Goal: Contribute content

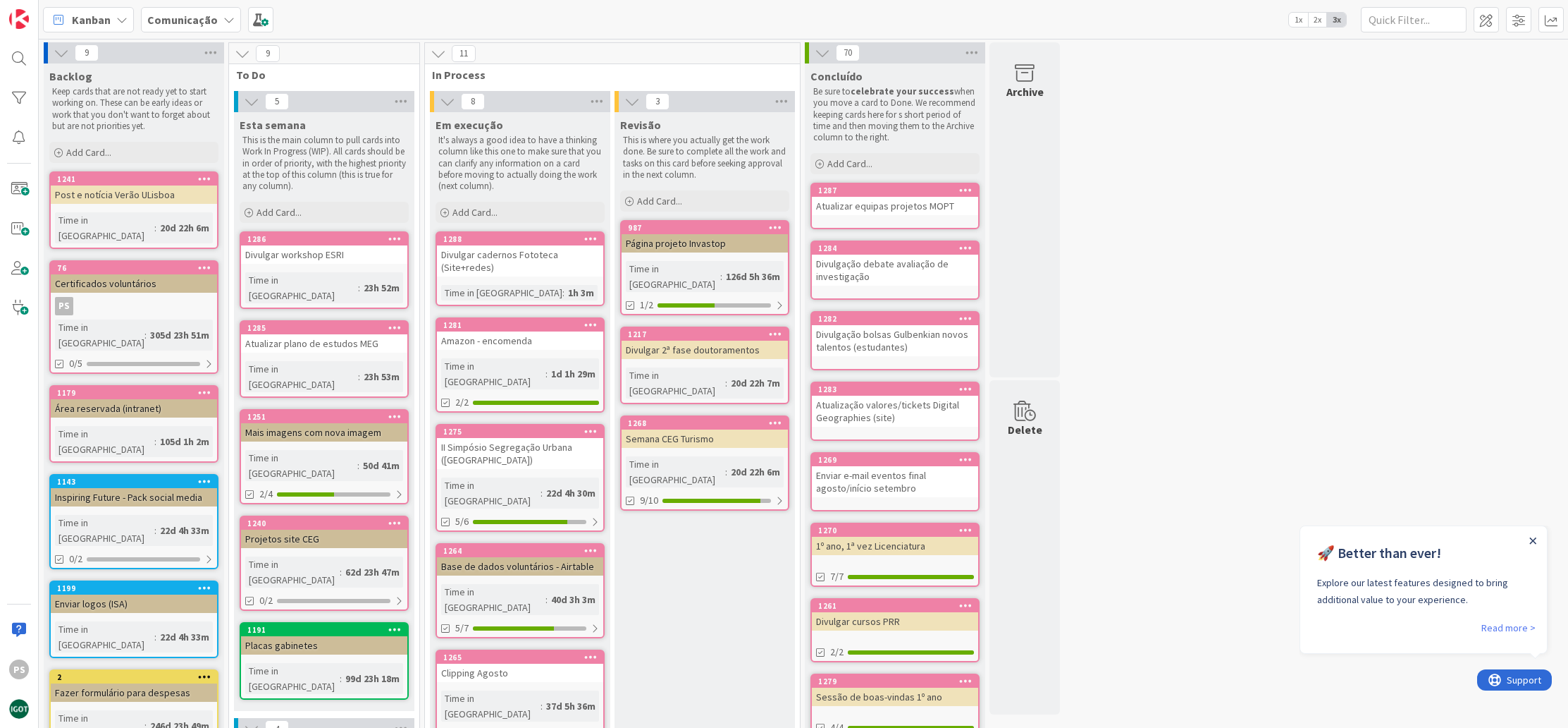
click at [1534, 541] on icon "Close Announcement" at bounding box center [1533, 541] width 7 height 7
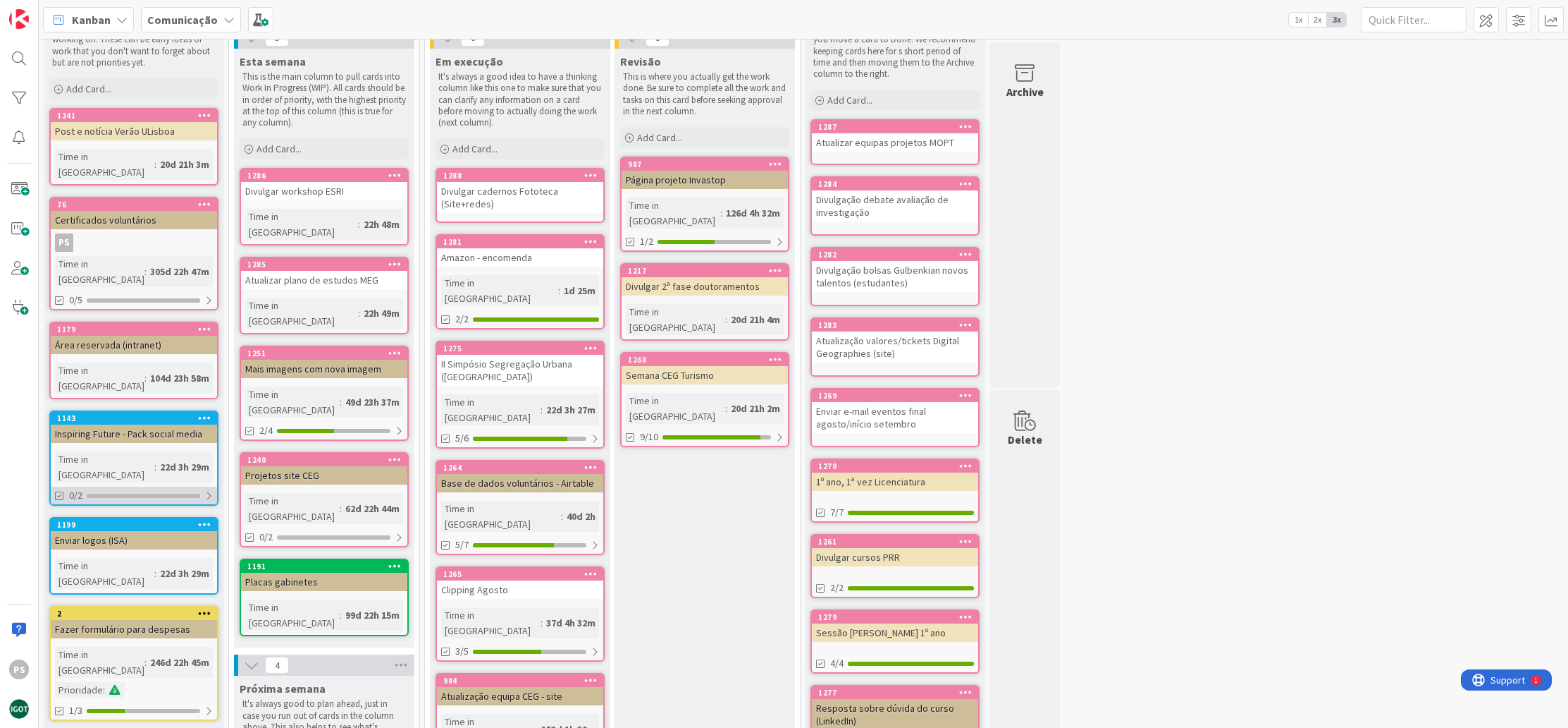
click at [194, 486] on div "0/2" at bounding box center [134, 495] width 166 height 17
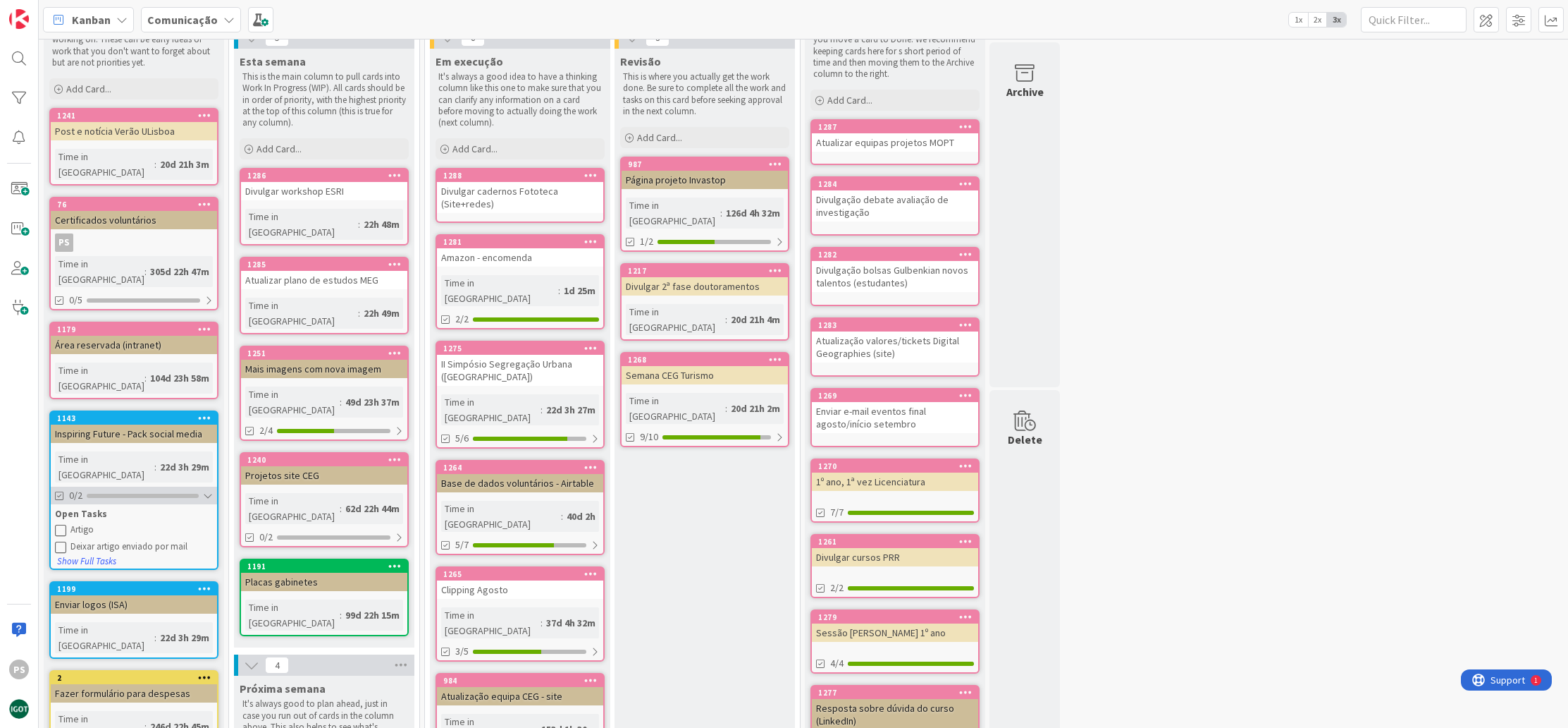
click at [197, 493] on div at bounding box center [142, 495] width 112 height 4
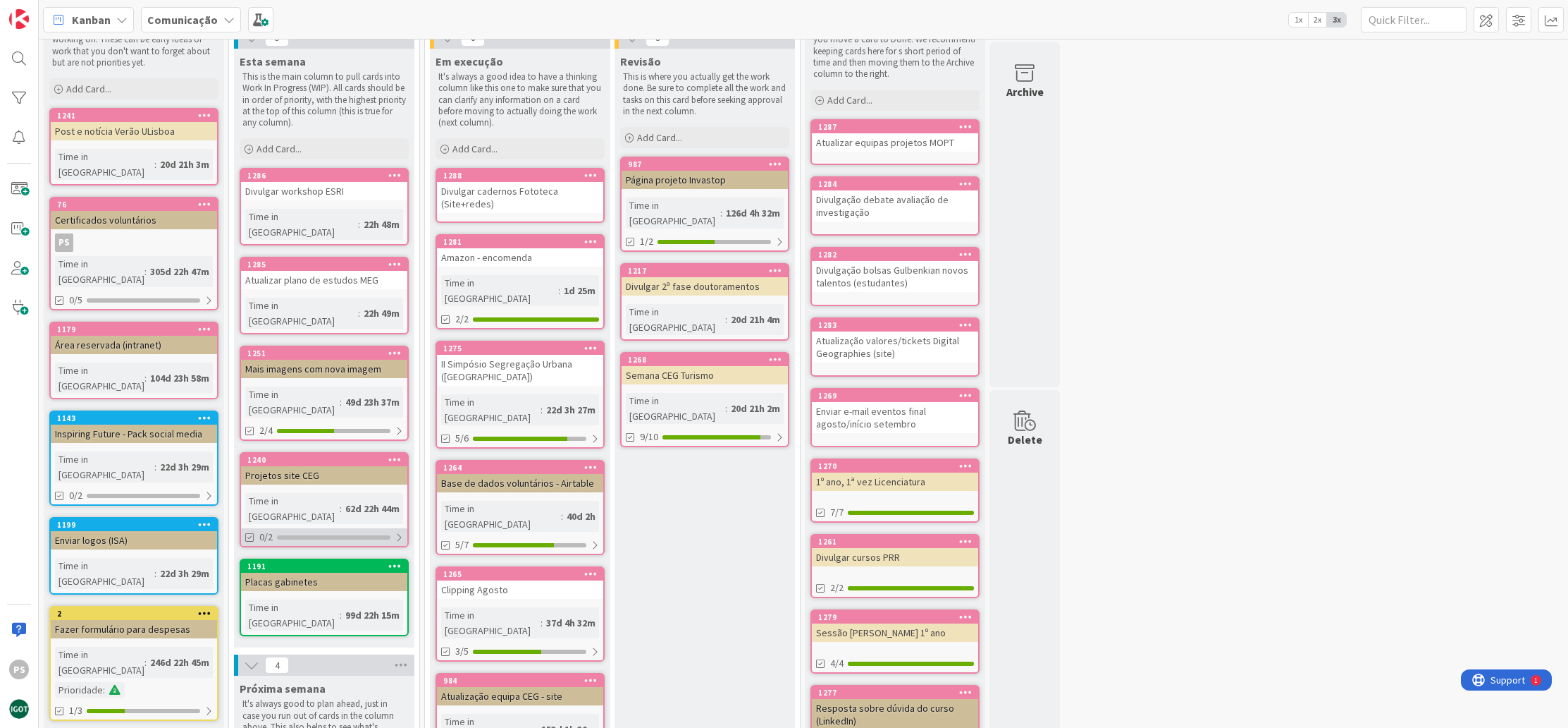
click at [344, 535] on div at bounding box center [334, 537] width 113 height 4
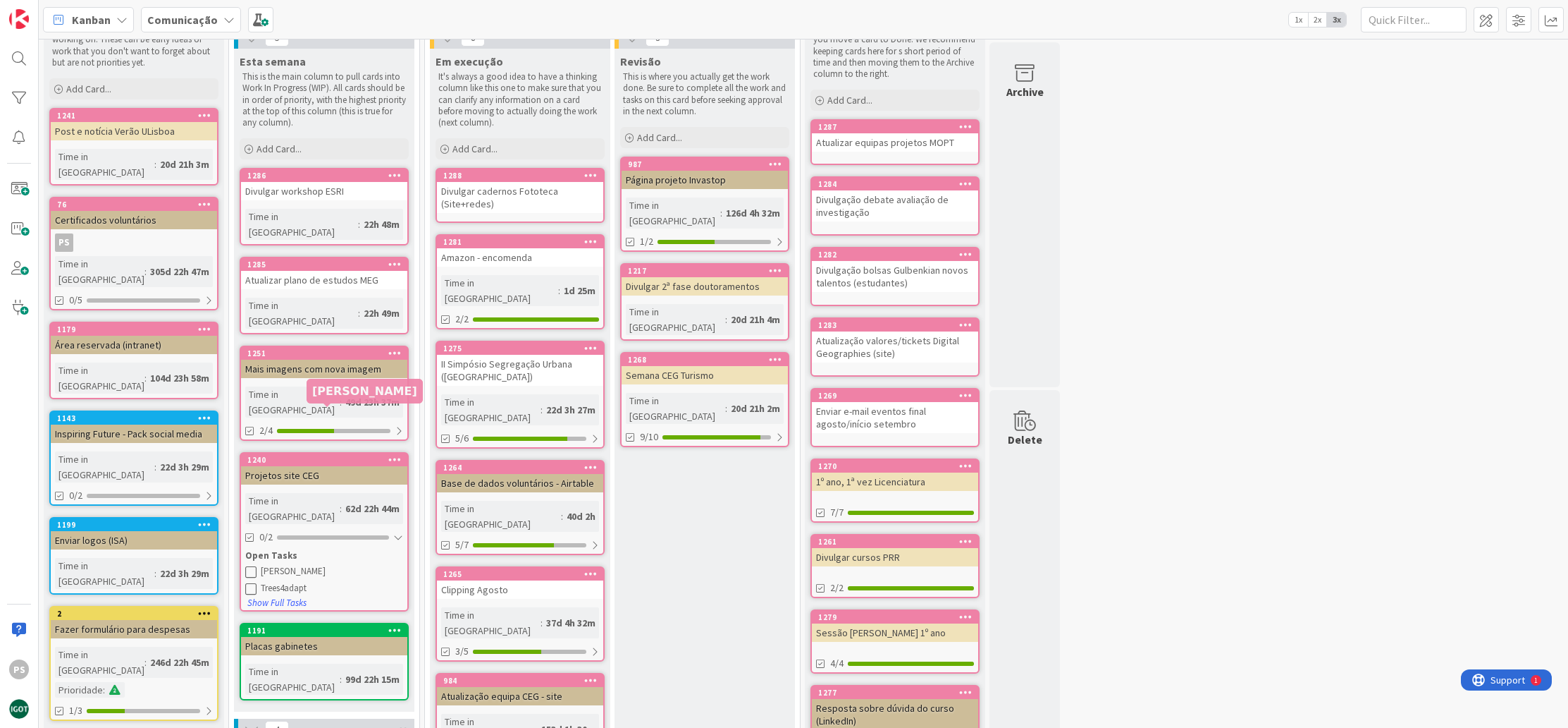
click at [329, 455] on div "1240" at bounding box center [327, 460] width 160 height 10
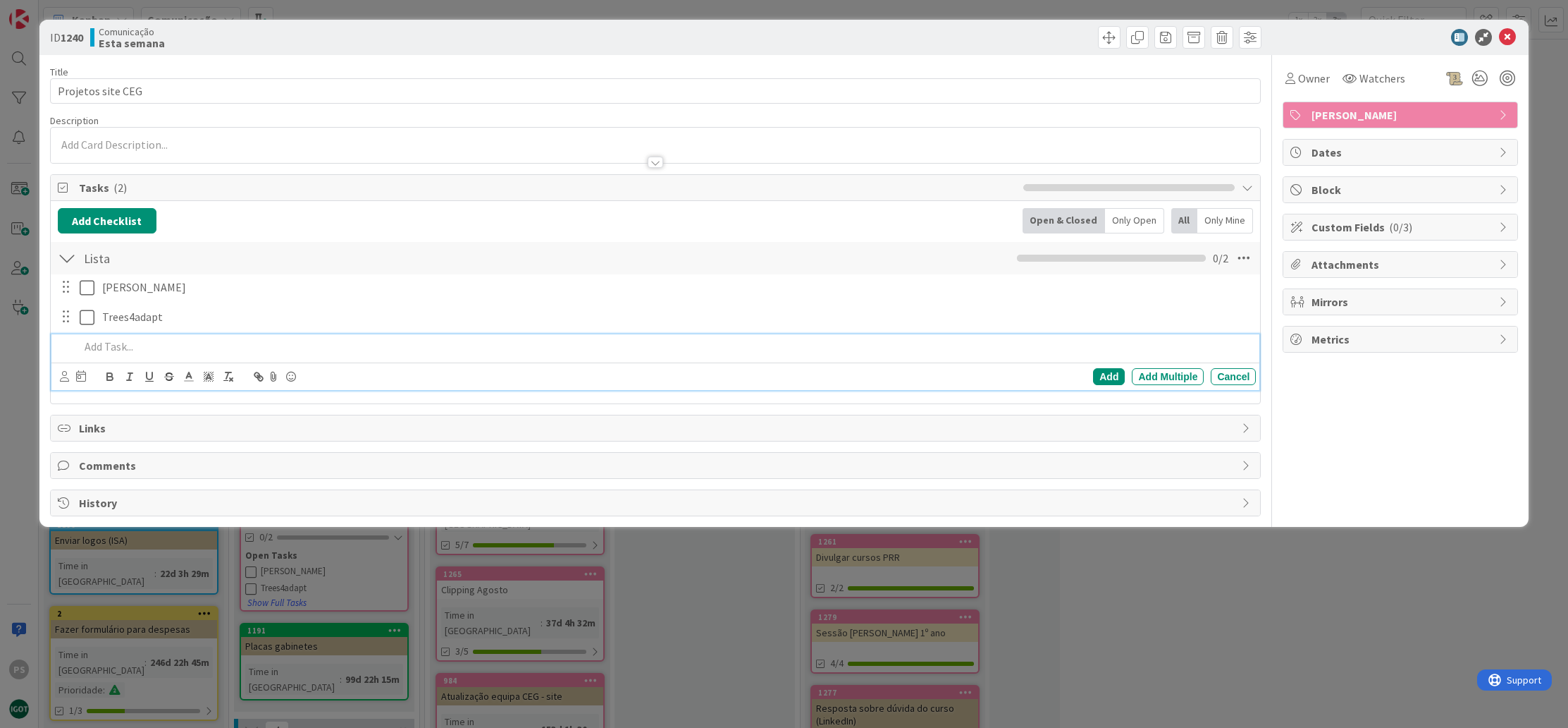
click at [154, 346] on p at bounding box center [665, 346] width 1171 height 17
click at [1508, 35] on icon at bounding box center [1508, 38] width 17 height 17
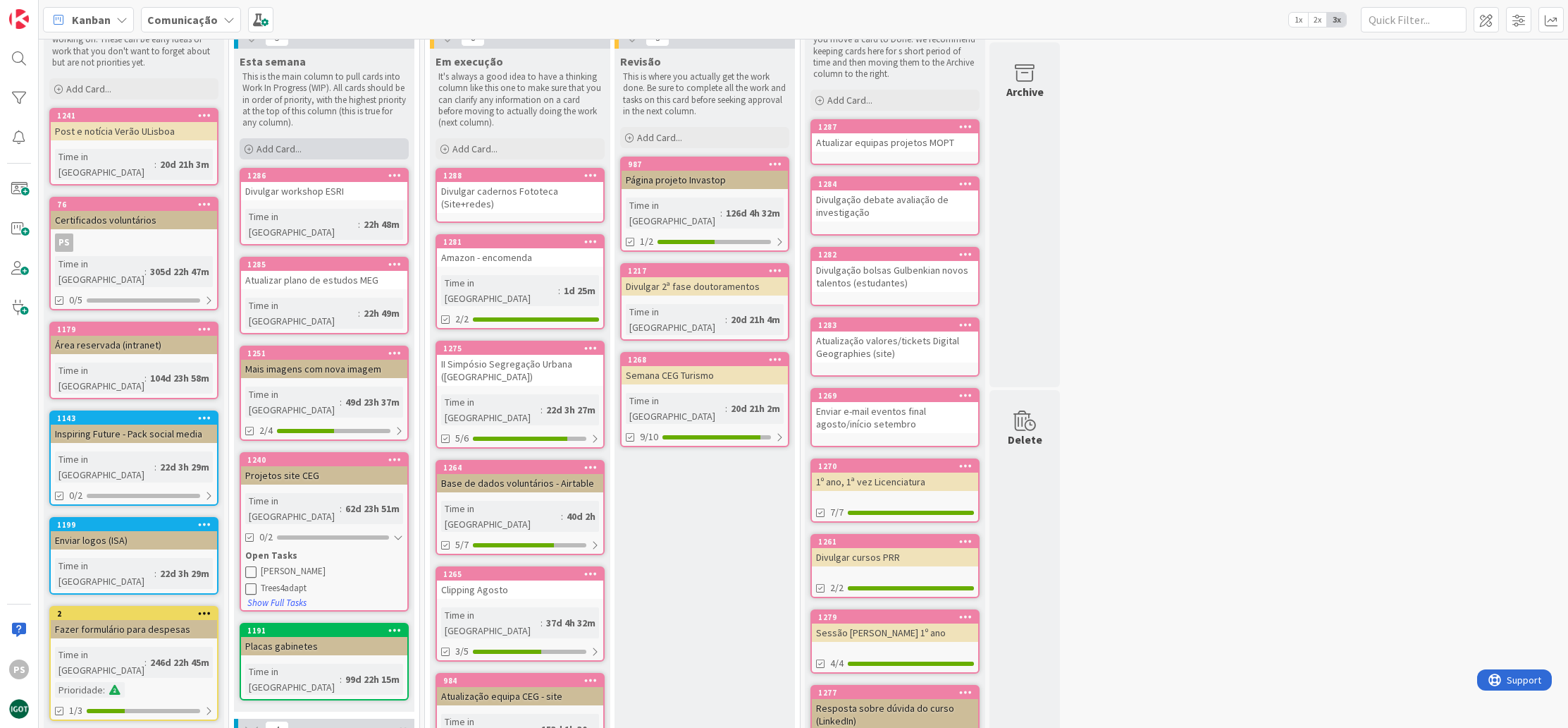
click at [307, 154] on div "Add Card..." at bounding box center [324, 149] width 169 height 21
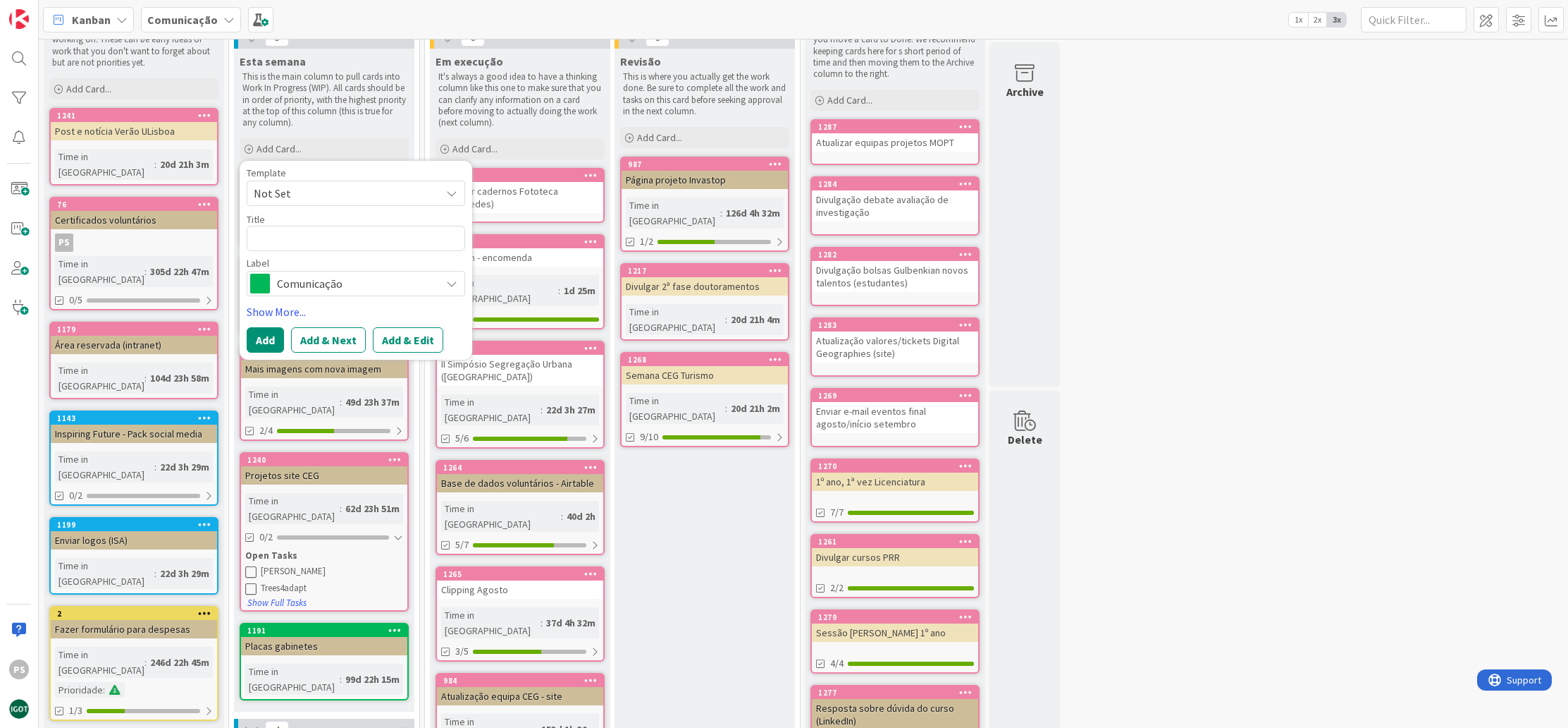
type textarea "x"
type textarea "P"
type textarea "x"
type textarea "C"
type textarea "x"
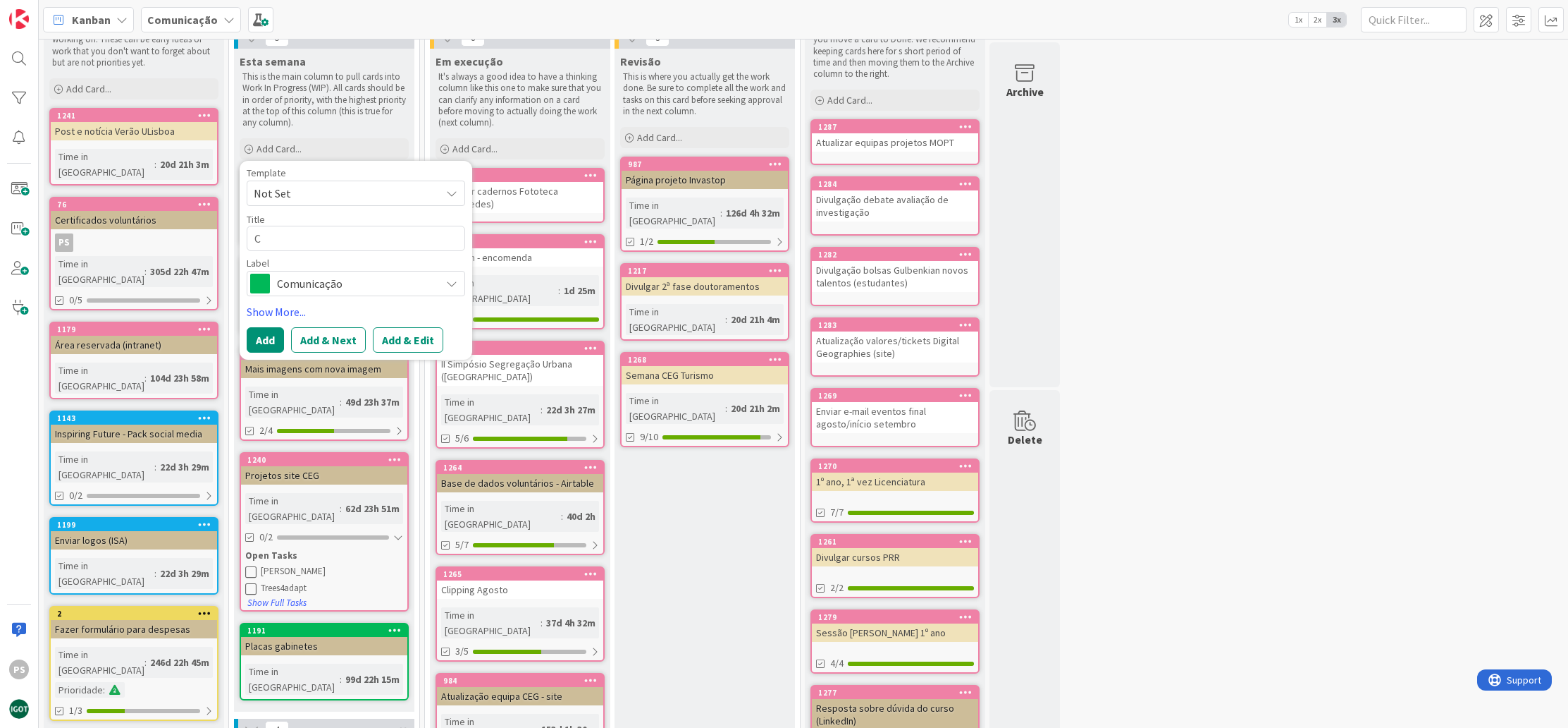
type textarea "Cr"
type textarea "x"
type textarea "Cri"
type textarea "x"
type textarea "Cria"
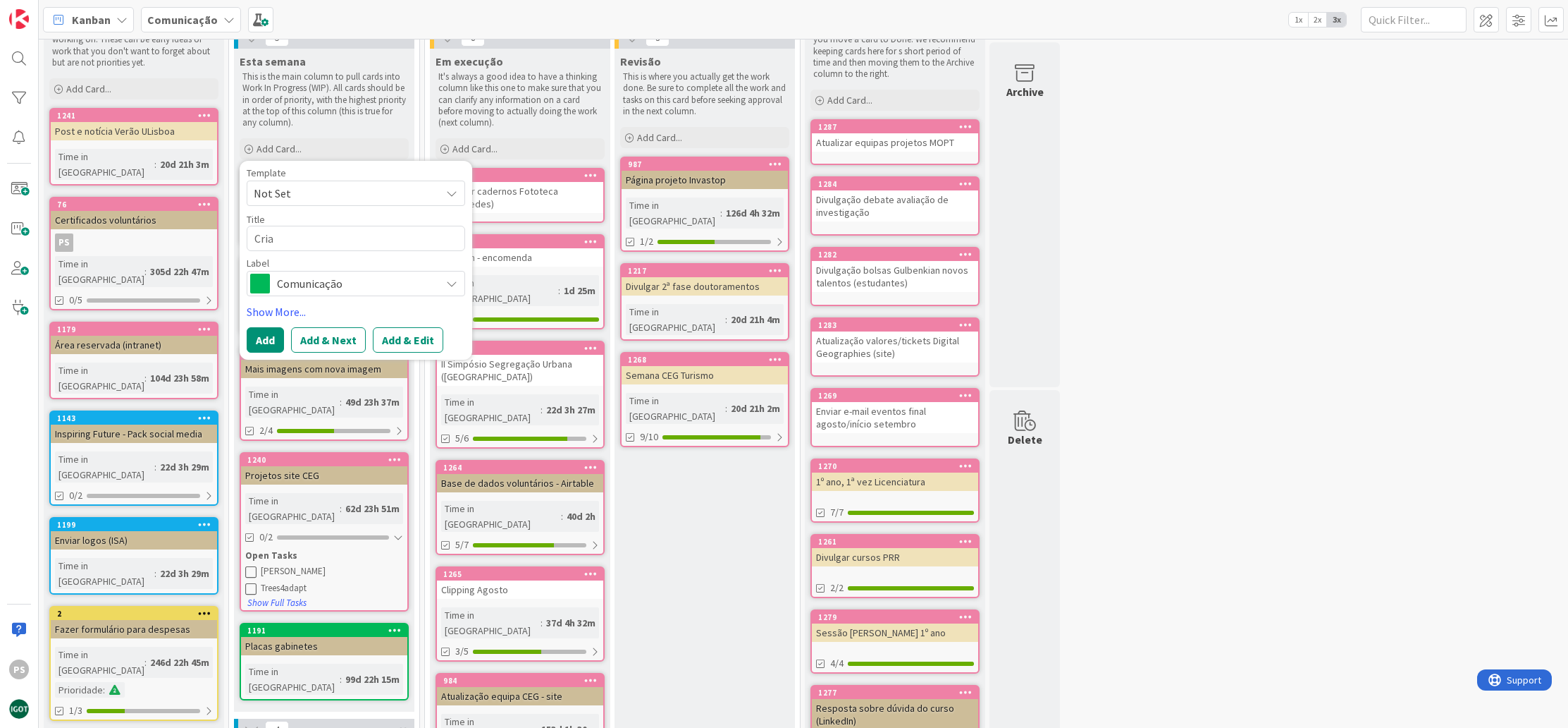
type textarea "x"
type textarea "Criar"
type textarea "x"
type textarea "Criar"
type textarea "x"
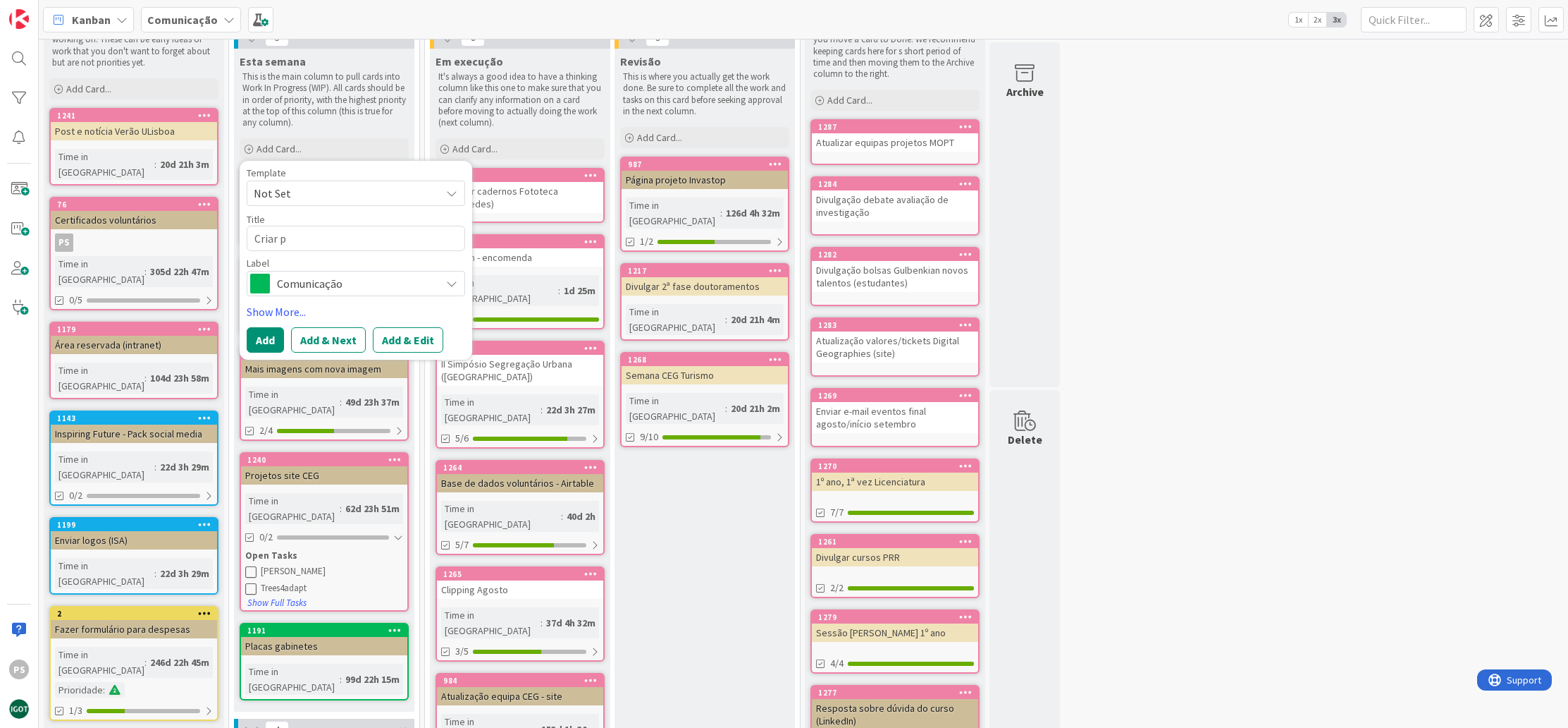
type textarea "Criar p´"
type textarea "x"
type textarea "Criar pá"
type textarea "x"
type textarea "Criar pág"
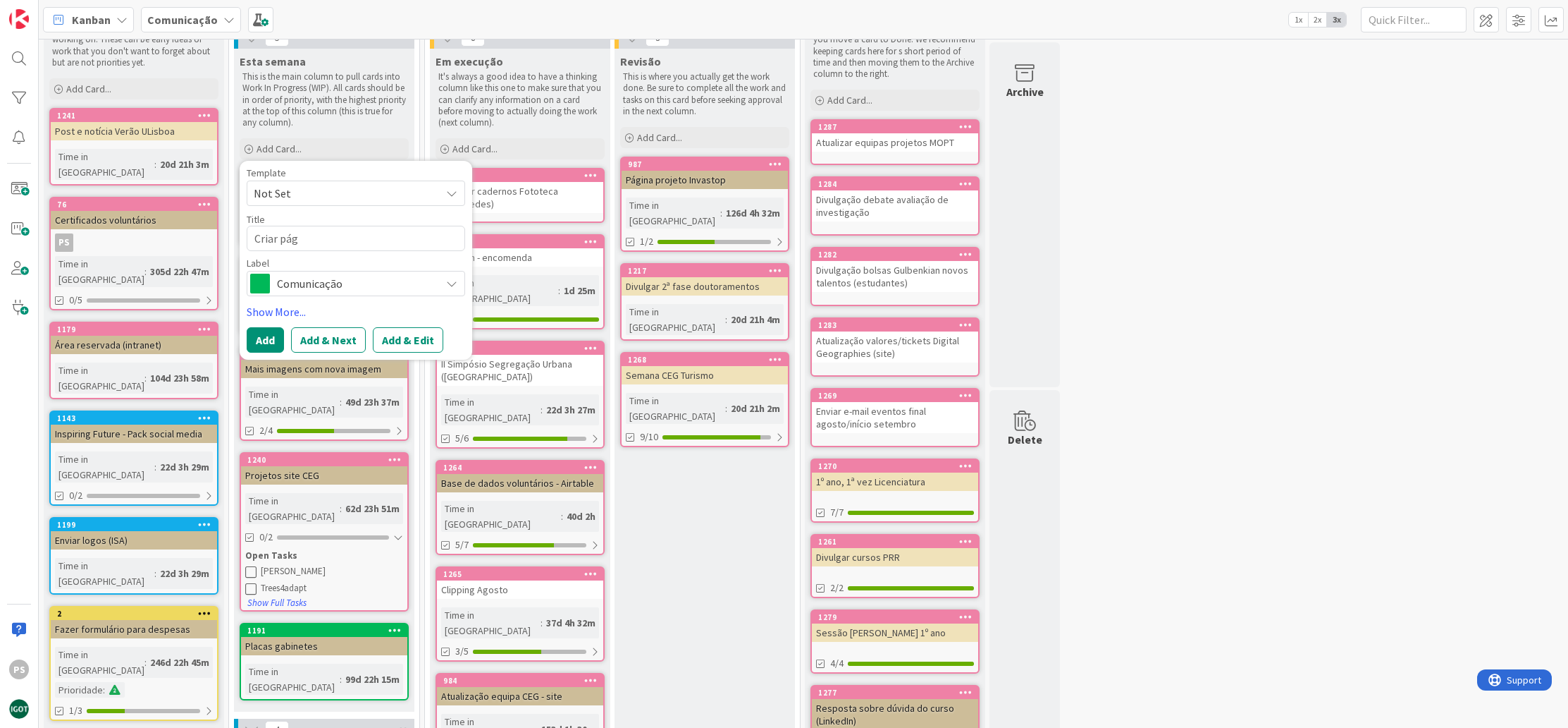
type textarea "x"
type textarea "Criar pági"
type textarea "x"
type textarea "Criar págin"
type textarea "x"
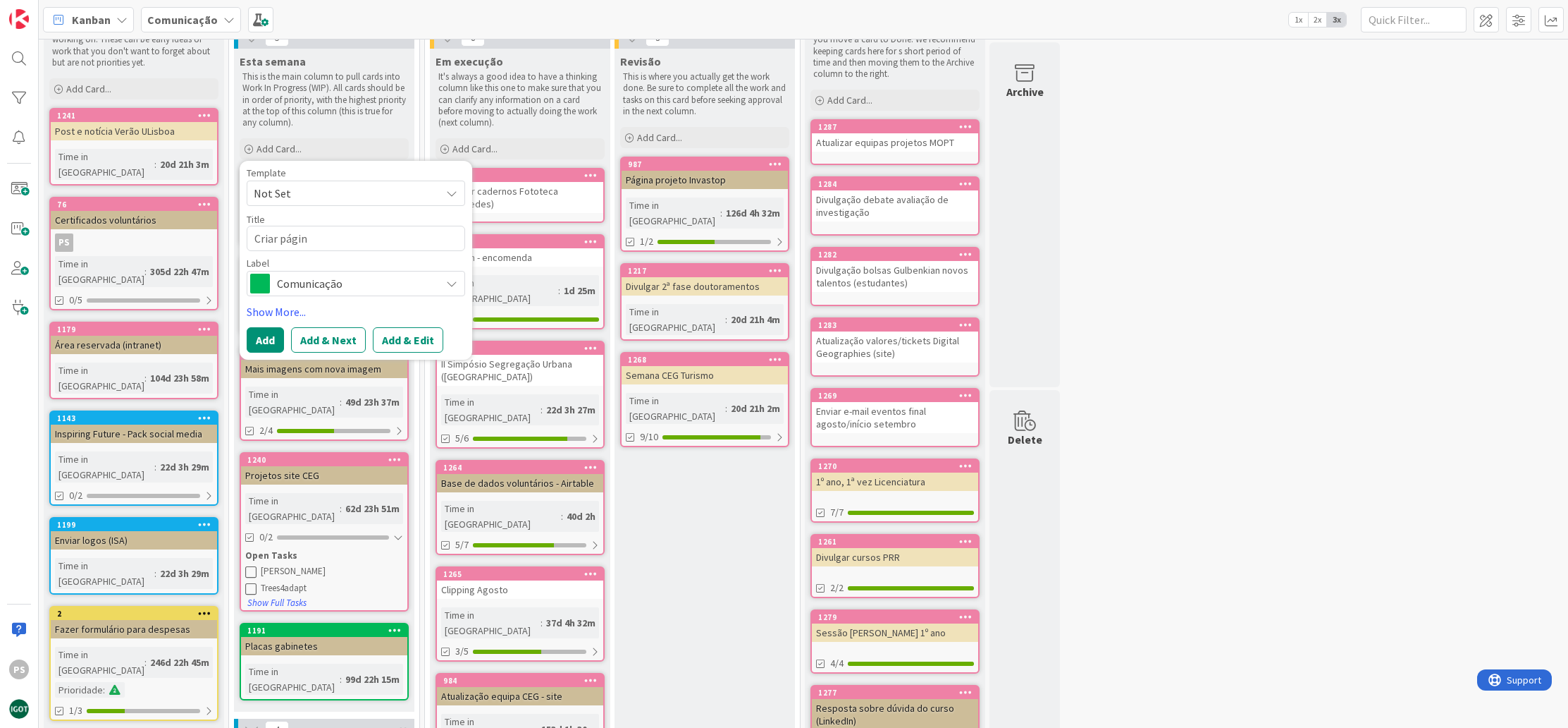
type textarea "Criar página"
type textarea "x"
type textarea "Criar página"
type textarea "x"
type textarea "Criar página p"
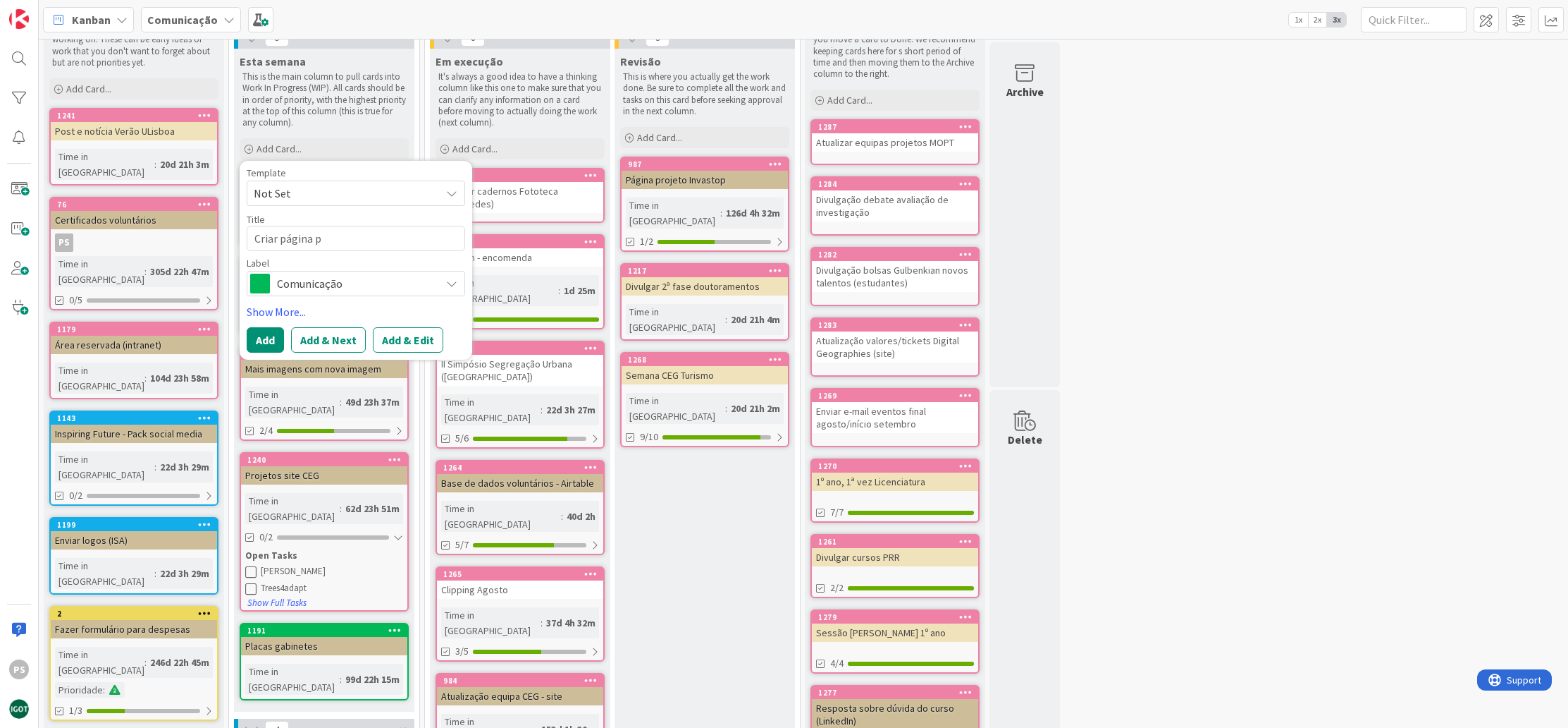
type textarea "x"
type textarea "Criar página pr"
type textarea "x"
type textarea "Criar página pro"
type textarea "x"
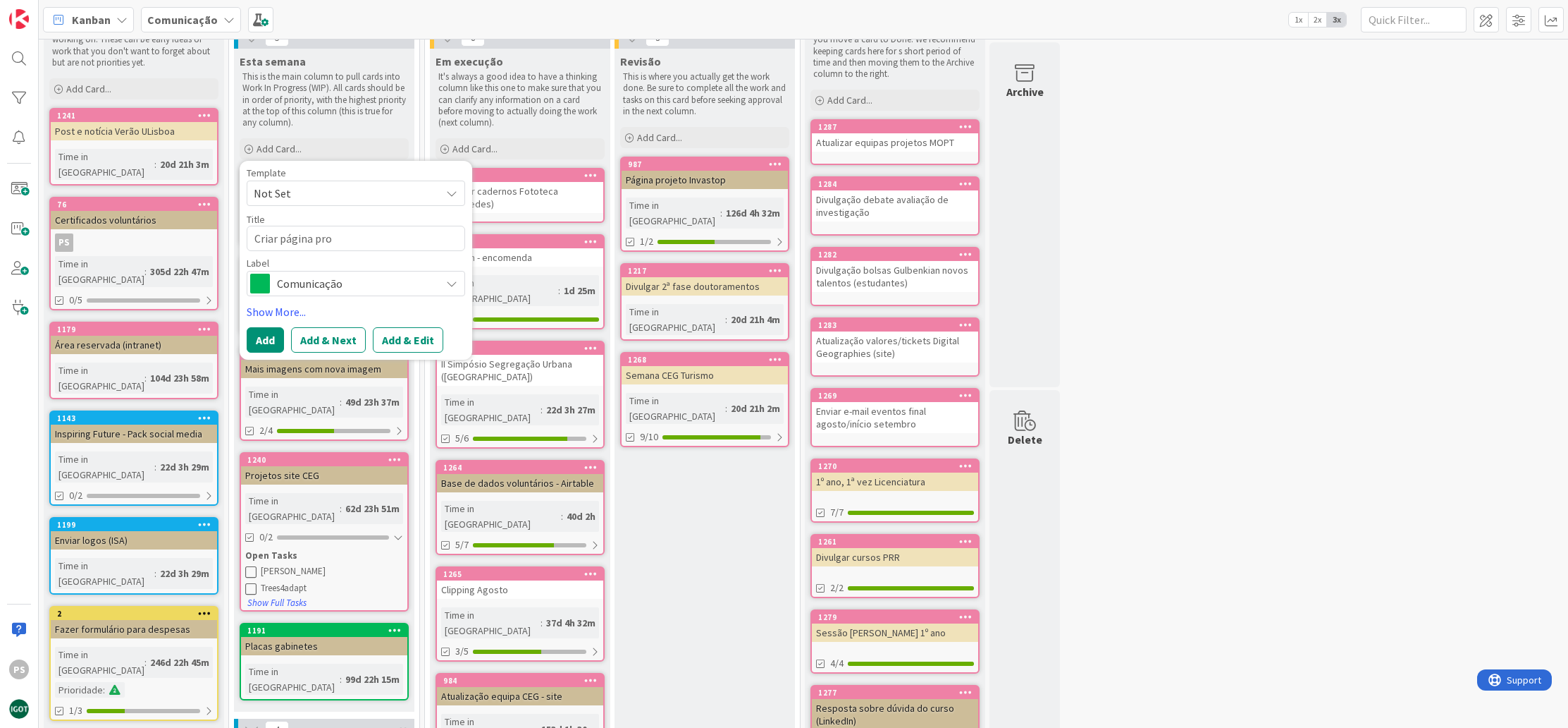
type textarea "Criar página proj"
type textarea "x"
type textarea "Criar página proje"
type textarea "x"
type textarea "Criar página projet"
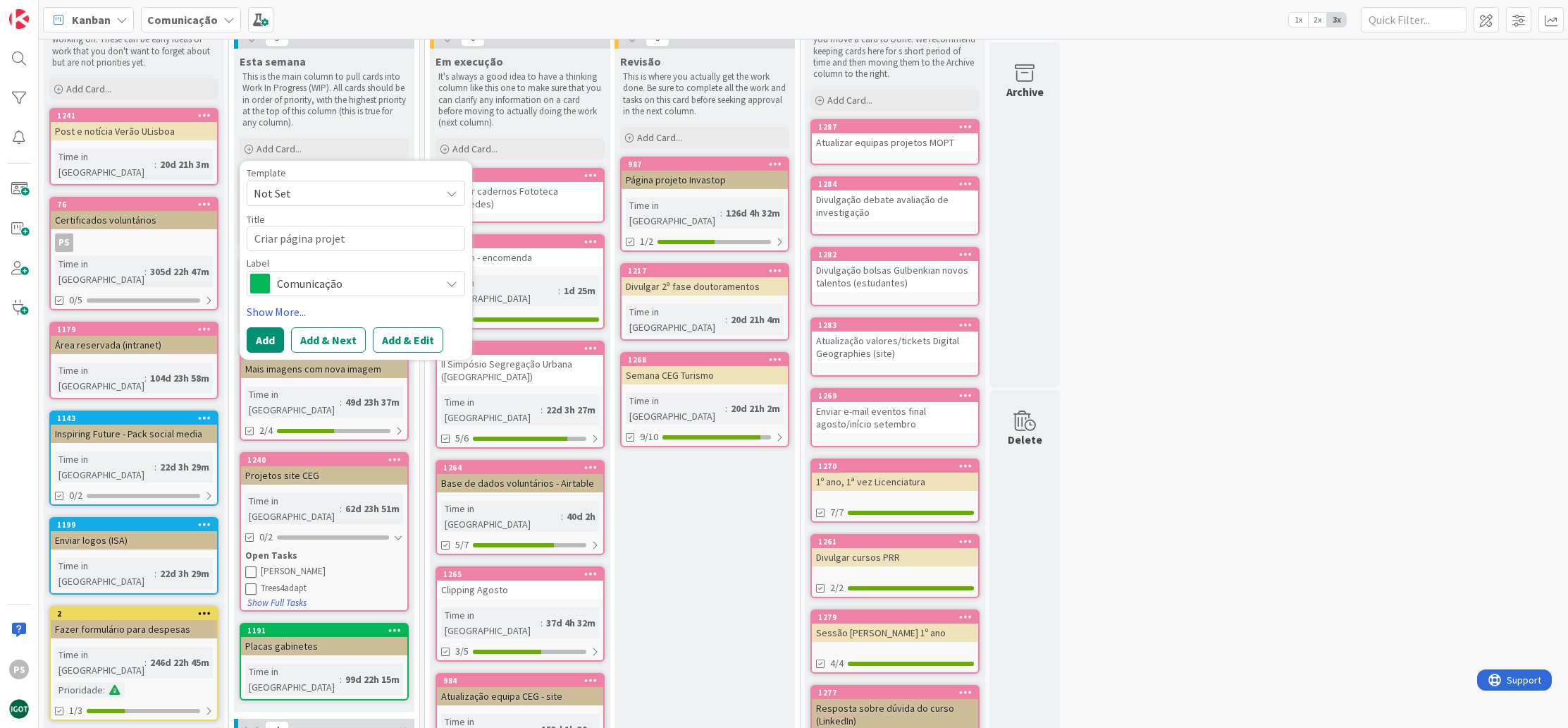
type textarea "x"
type textarea "Criar página projeto"
type textarea "x"
type textarea "Criar página projeto"
type textarea "x"
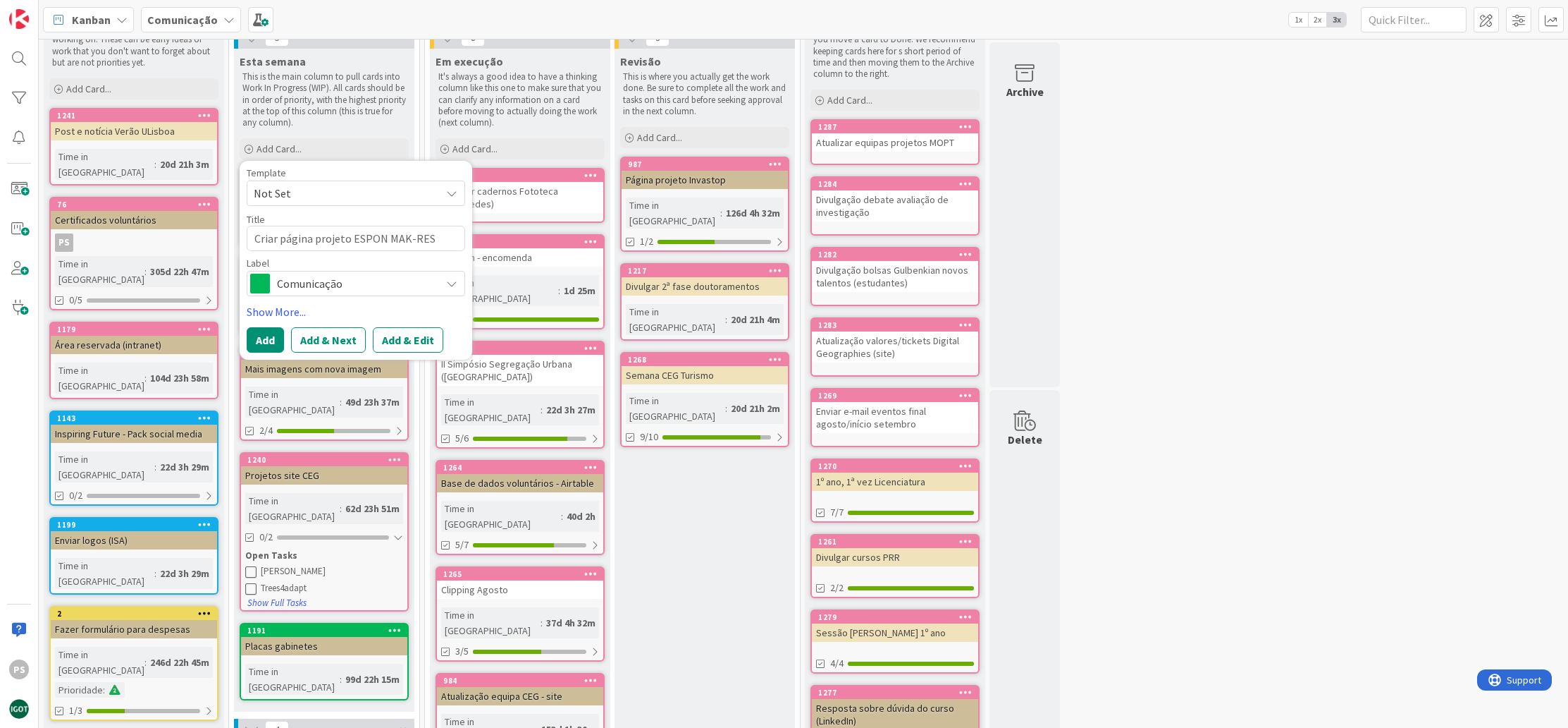
type textarea "Criar página projeto ESPON MAK-RES"
click at [358, 290] on span "Comunicação" at bounding box center [355, 283] width 157 height 20
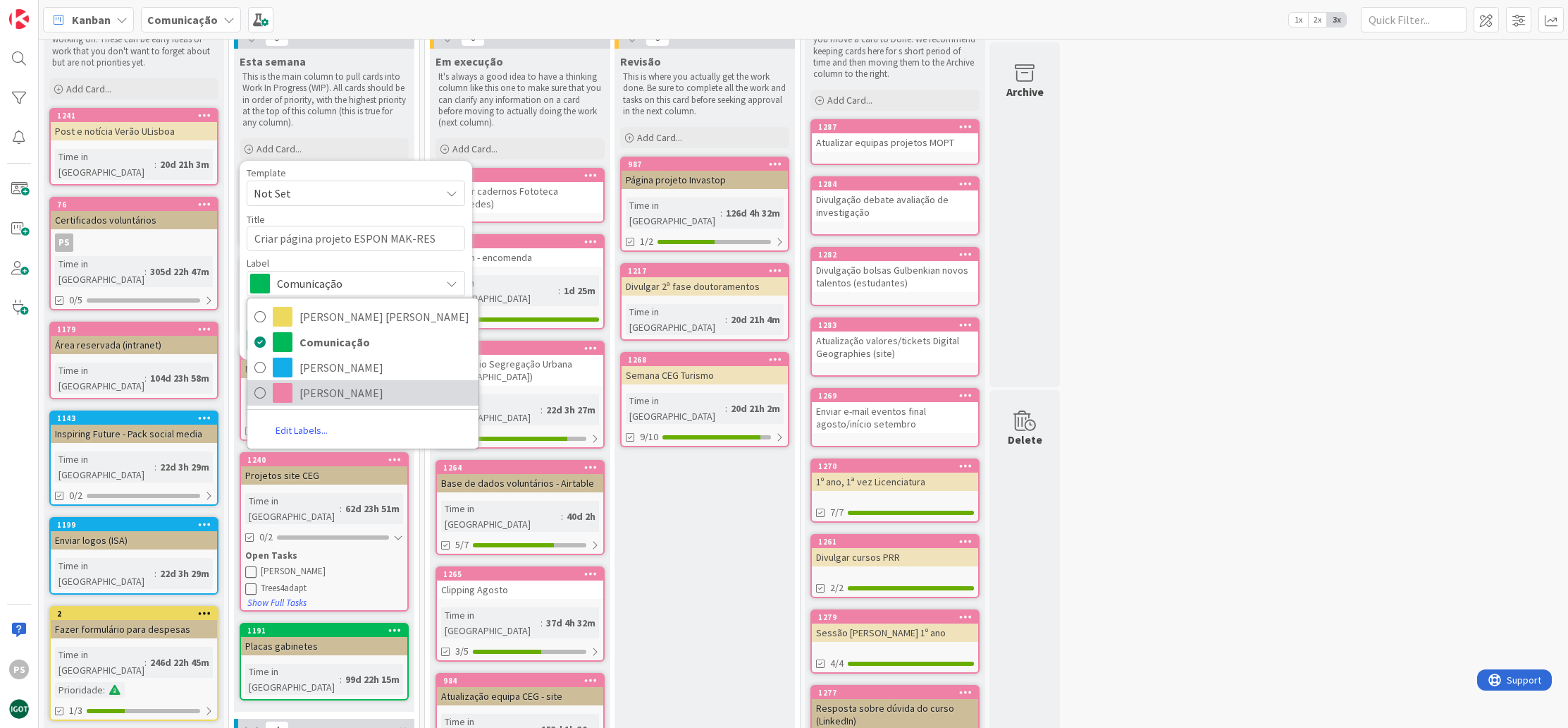
drag, startPoint x: 356, startPoint y: 396, endPoint x: 307, endPoint y: 358, distance: 62.0
click at [357, 396] on span "[PERSON_NAME]" at bounding box center [386, 393] width 172 height 21
type textarea "x"
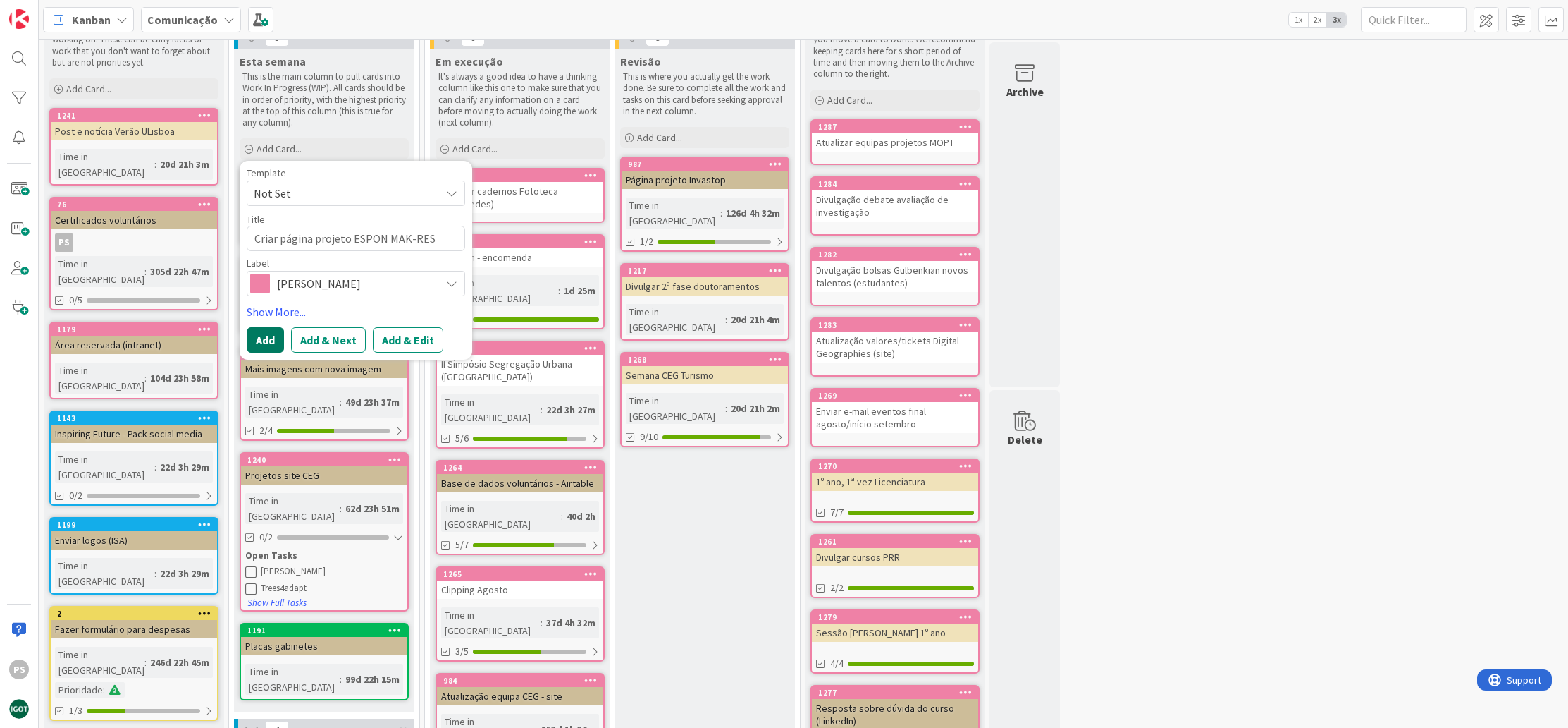
click at [277, 347] on button "Add" at bounding box center [265, 340] width 37 height 25
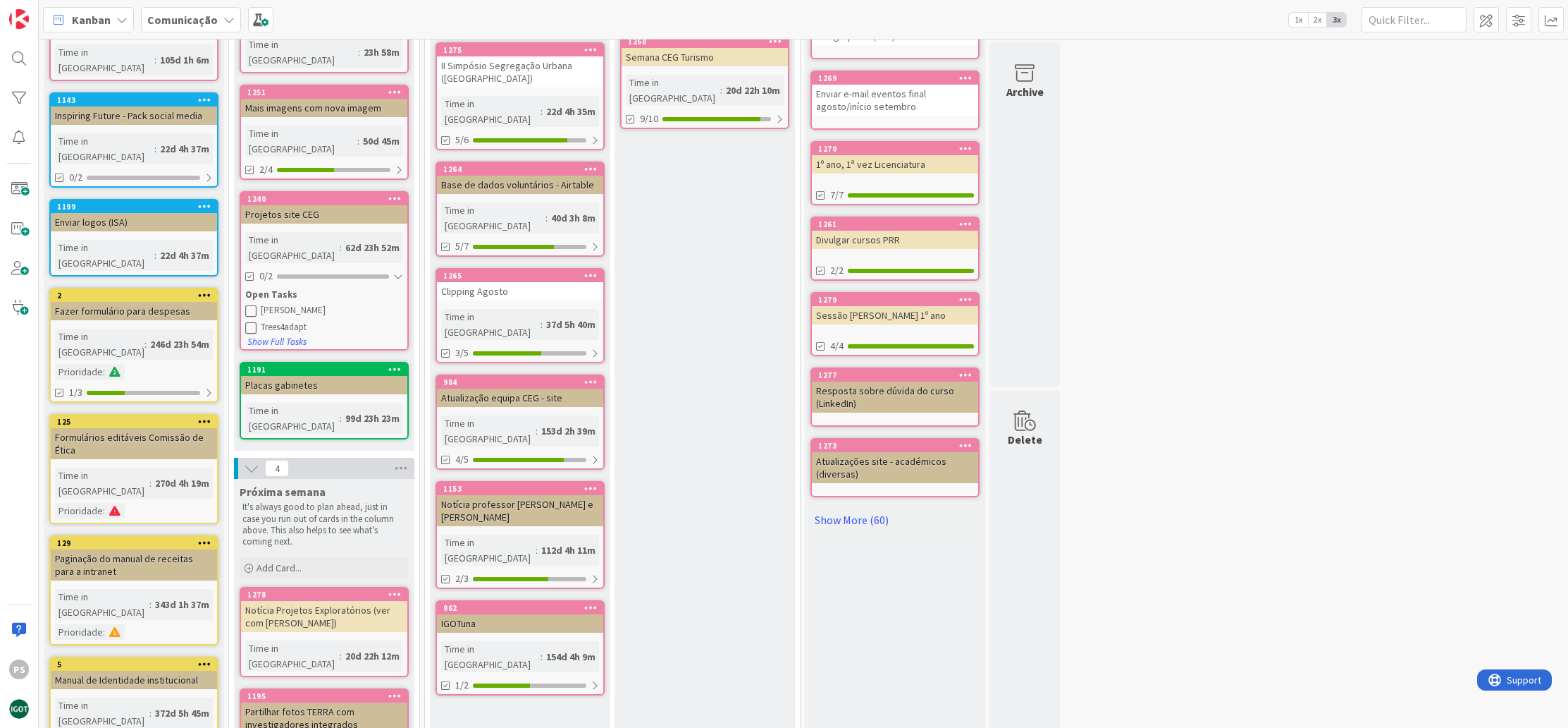
scroll to position [444, 0]
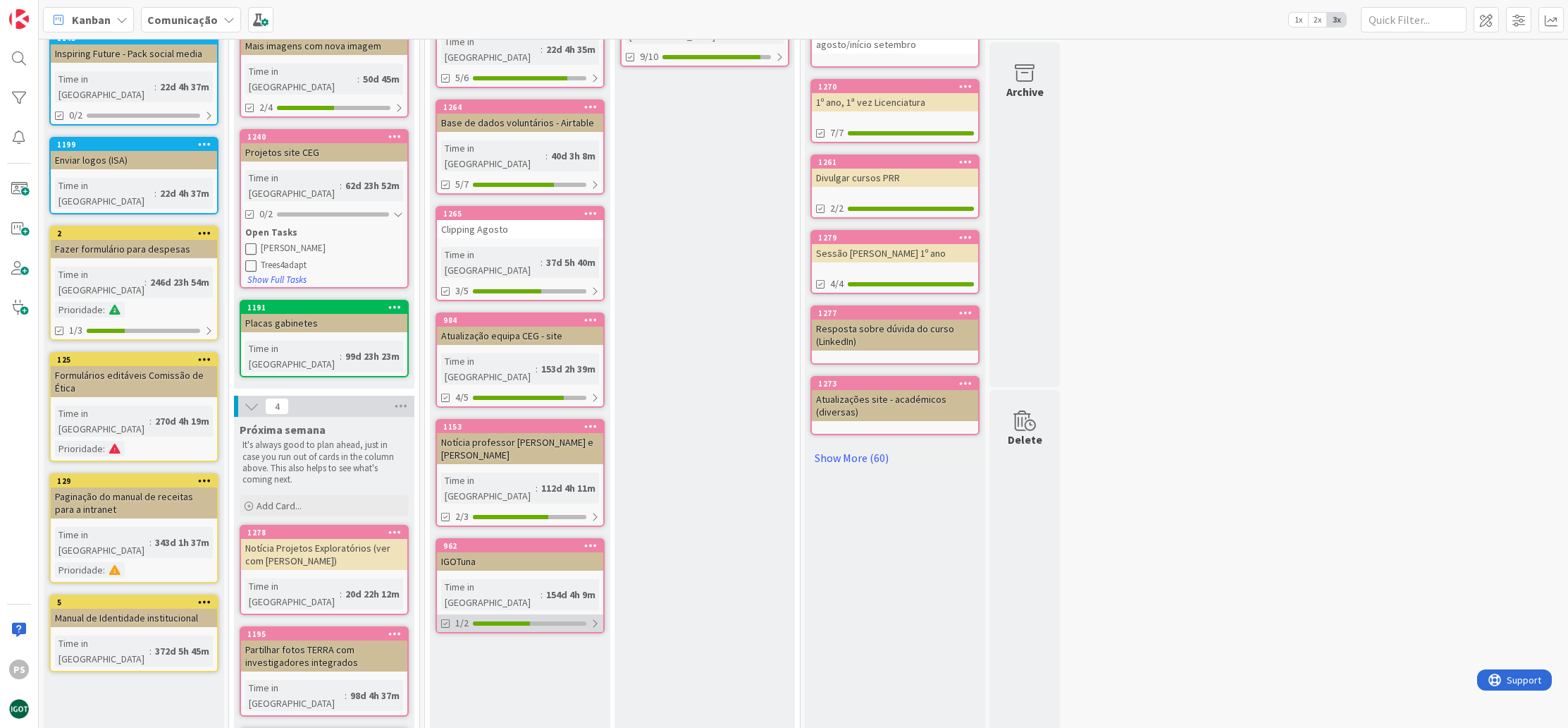
click at [550, 621] on div at bounding box center [529, 623] width 113 height 4
click at [548, 621] on div at bounding box center [529, 623] width 112 height 4
click at [550, 389] on div "4/5" at bounding box center [519, 397] width 166 height 17
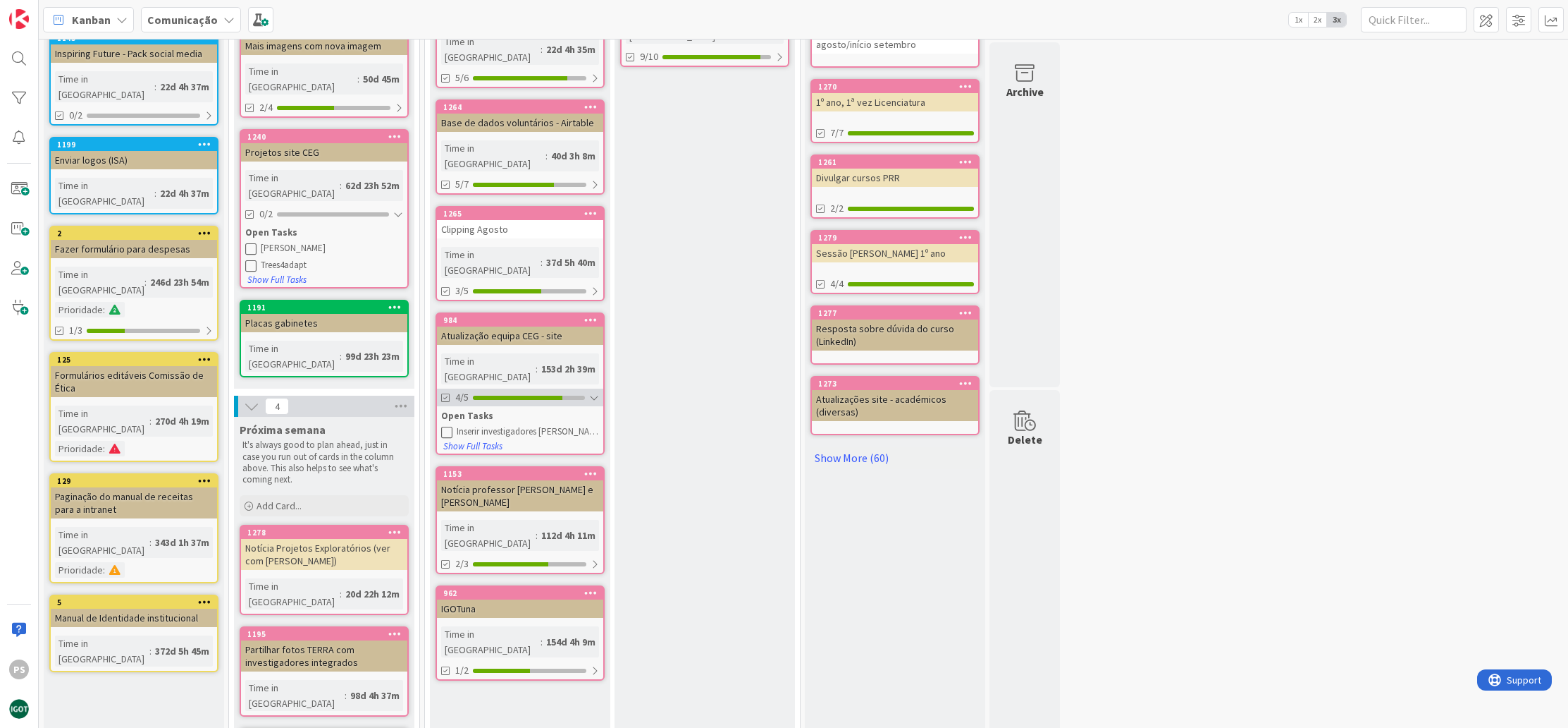
click at [550, 389] on div "4/5" at bounding box center [519, 397] width 166 height 17
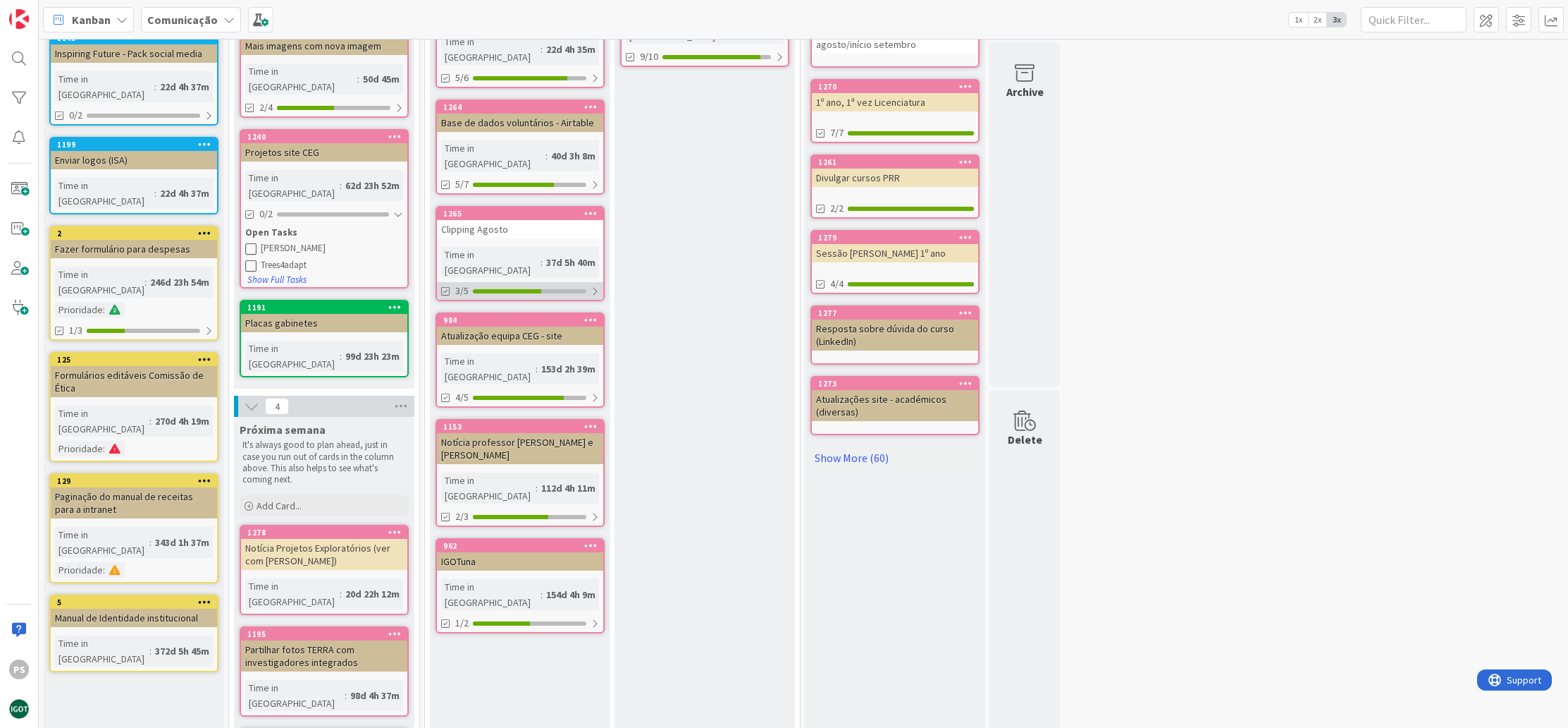
click at [558, 282] on div "3/5" at bounding box center [519, 290] width 166 height 17
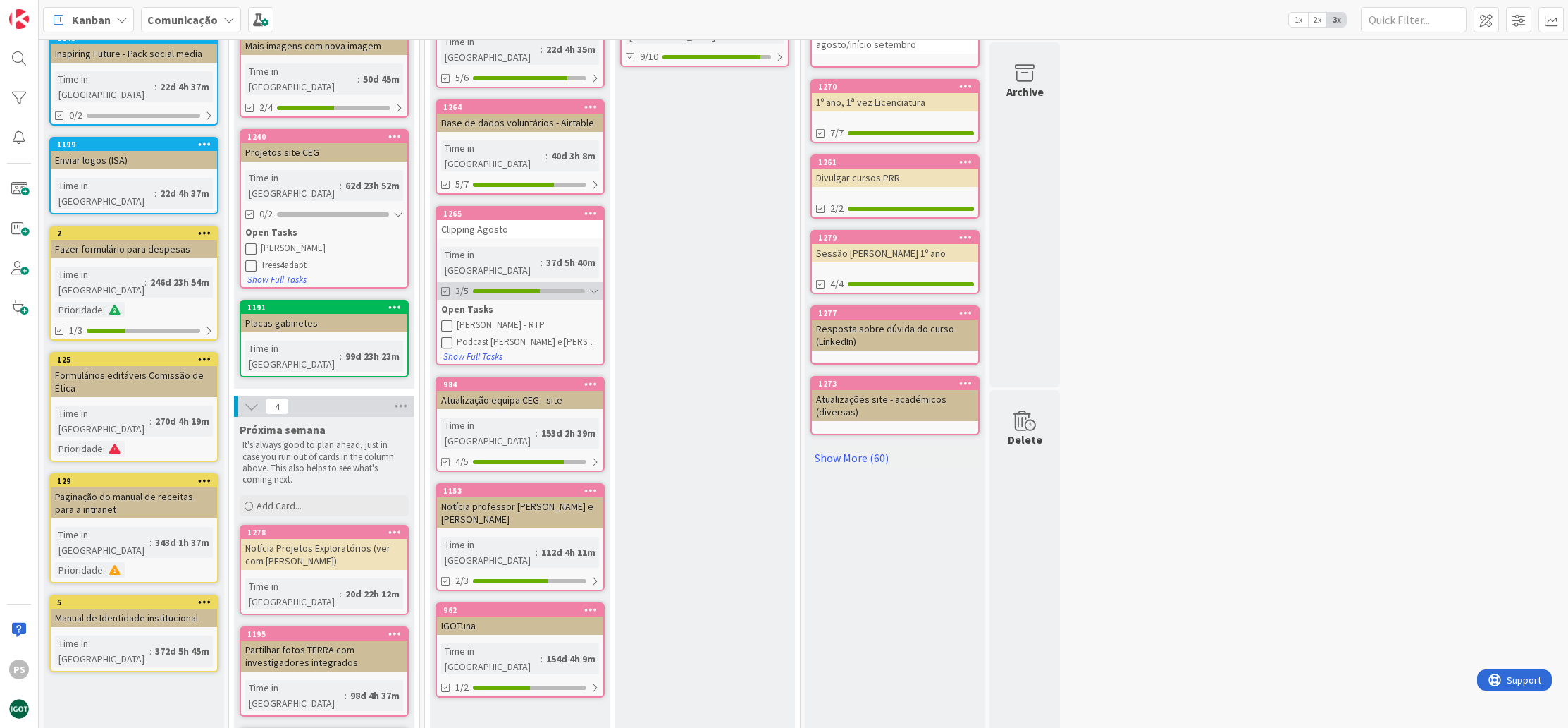
click at [558, 282] on div "3/5" at bounding box center [519, 290] width 166 height 17
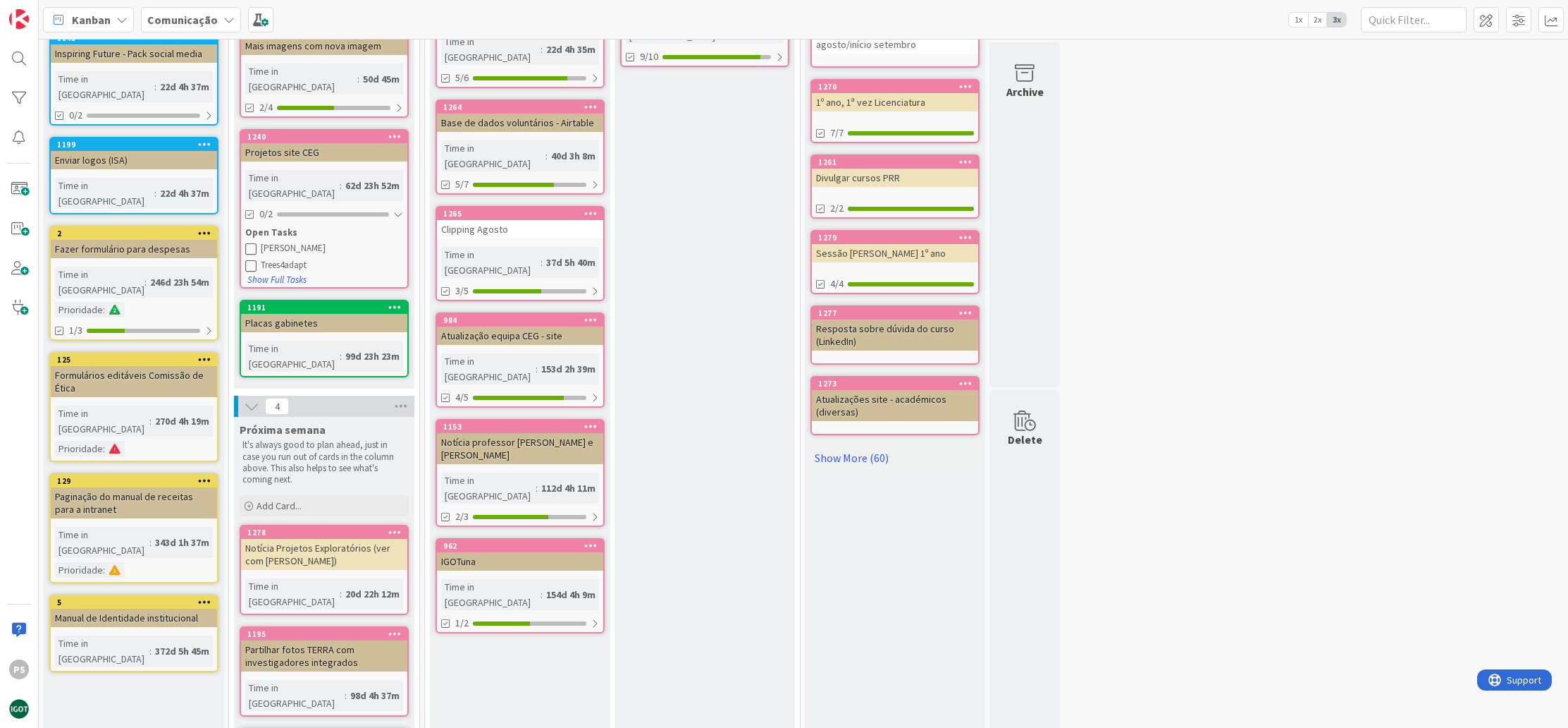
scroll to position [322, 0]
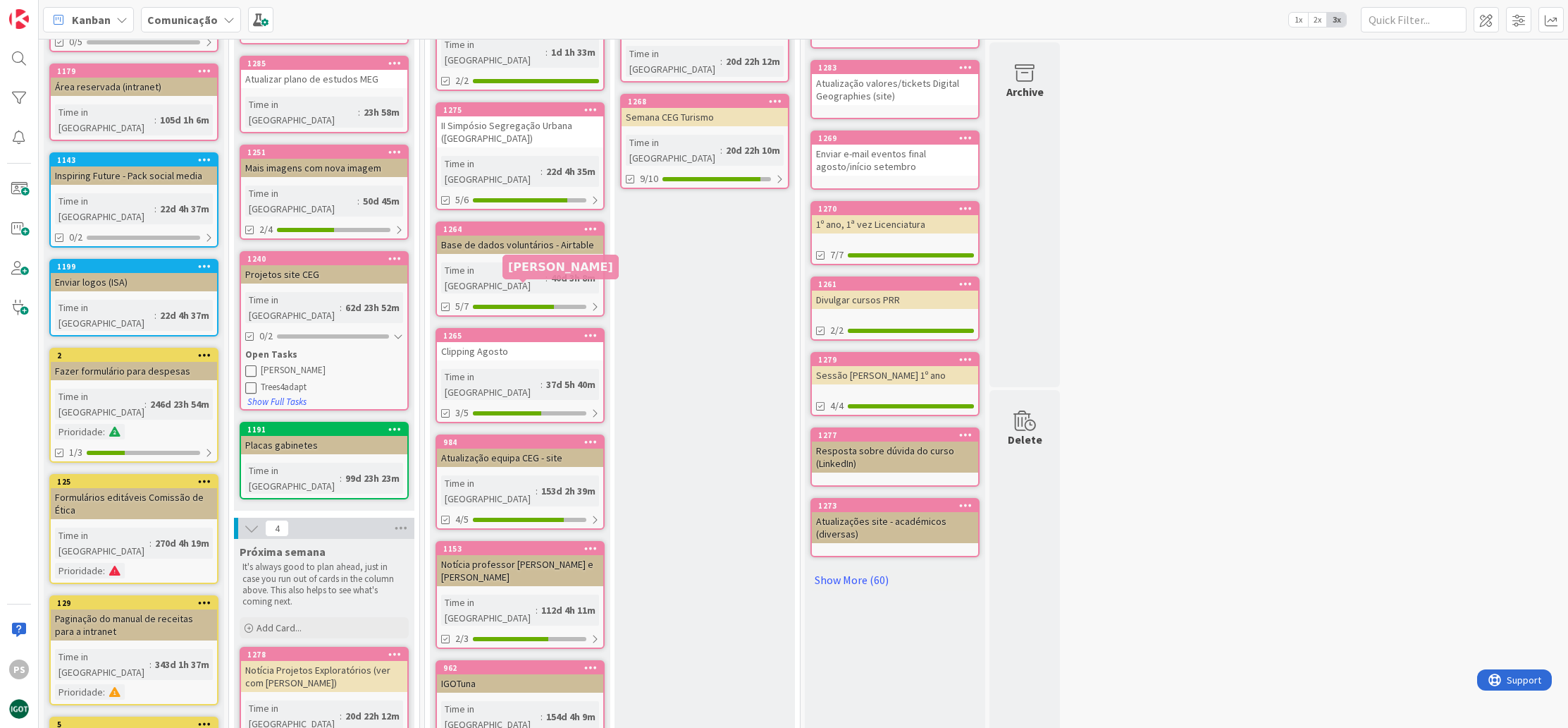
click at [512, 331] on div "1265" at bounding box center [523, 335] width 160 height 10
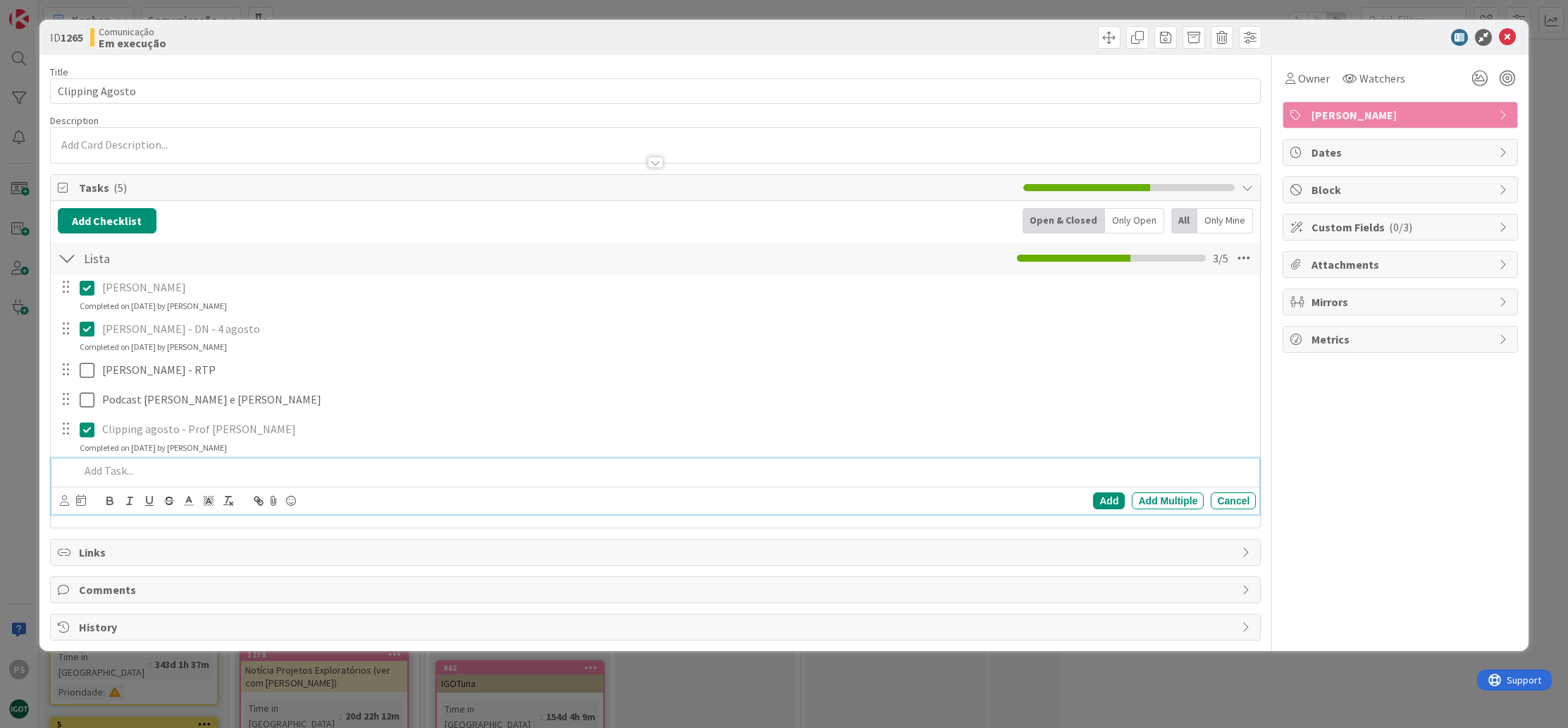
click at [201, 467] on p at bounding box center [665, 471] width 1171 height 17
click at [1507, 38] on icon at bounding box center [1508, 38] width 17 height 17
